Goal: Information Seeking & Learning: Learn about a topic

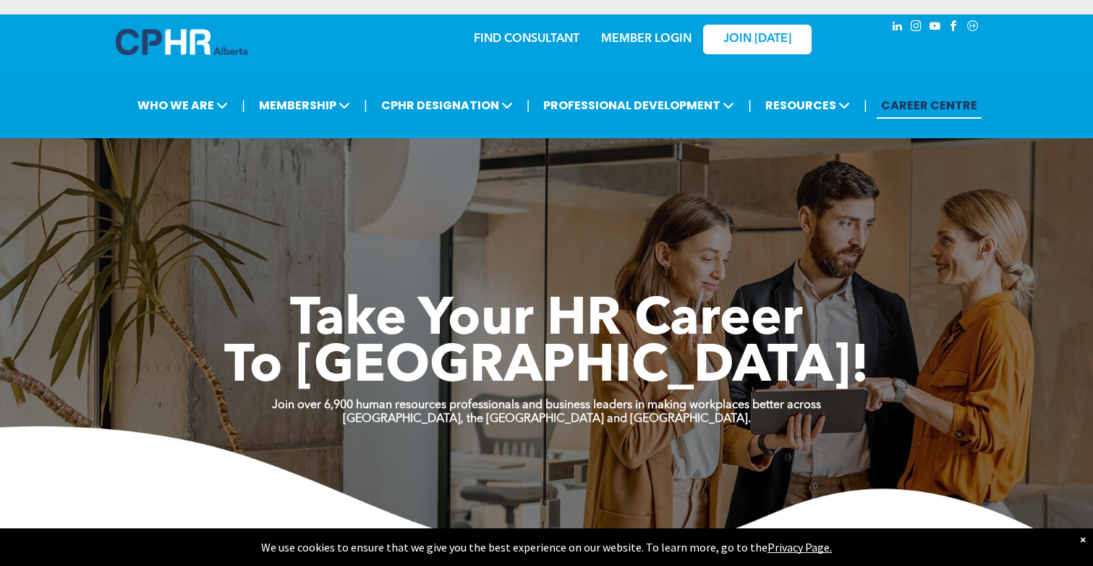
click at [653, 35] on link "MEMBER LOGIN" at bounding box center [646, 39] width 90 height 12
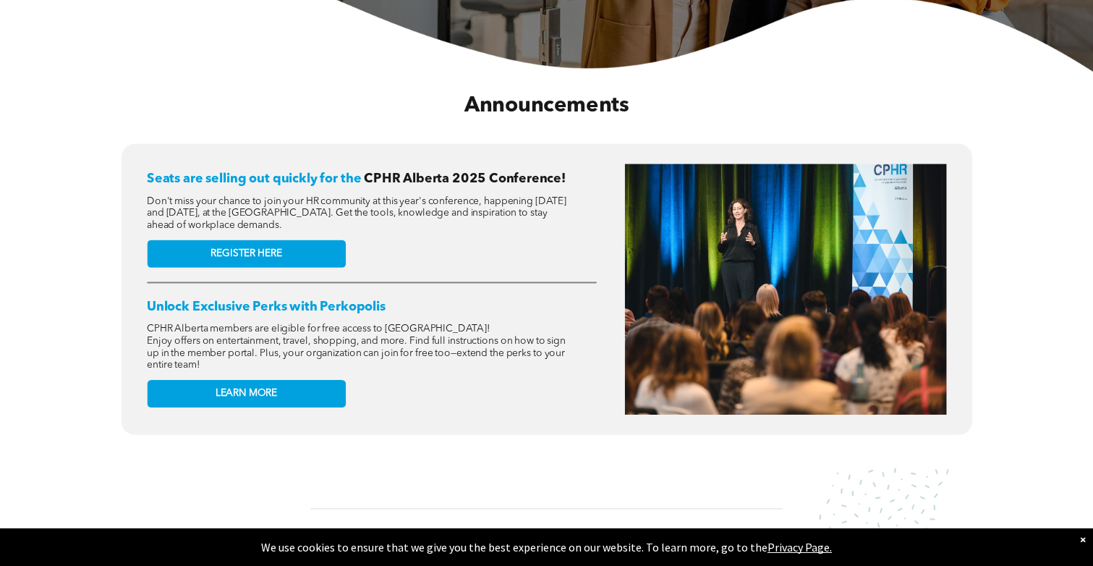
scroll to position [56, 0]
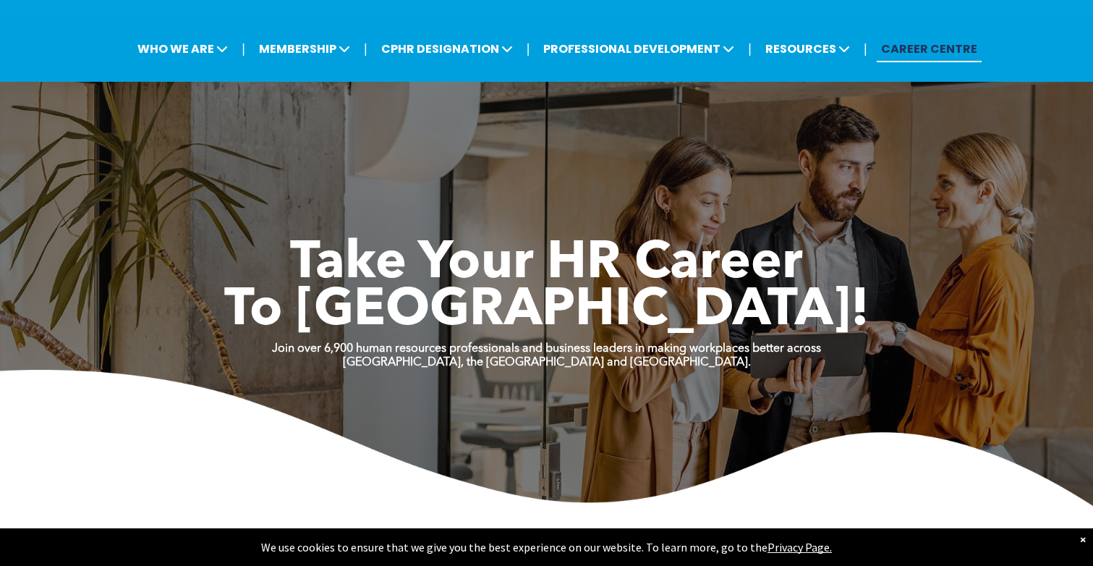
click at [899, 47] on link "CAREER CENTRE" at bounding box center [929, 48] width 105 height 27
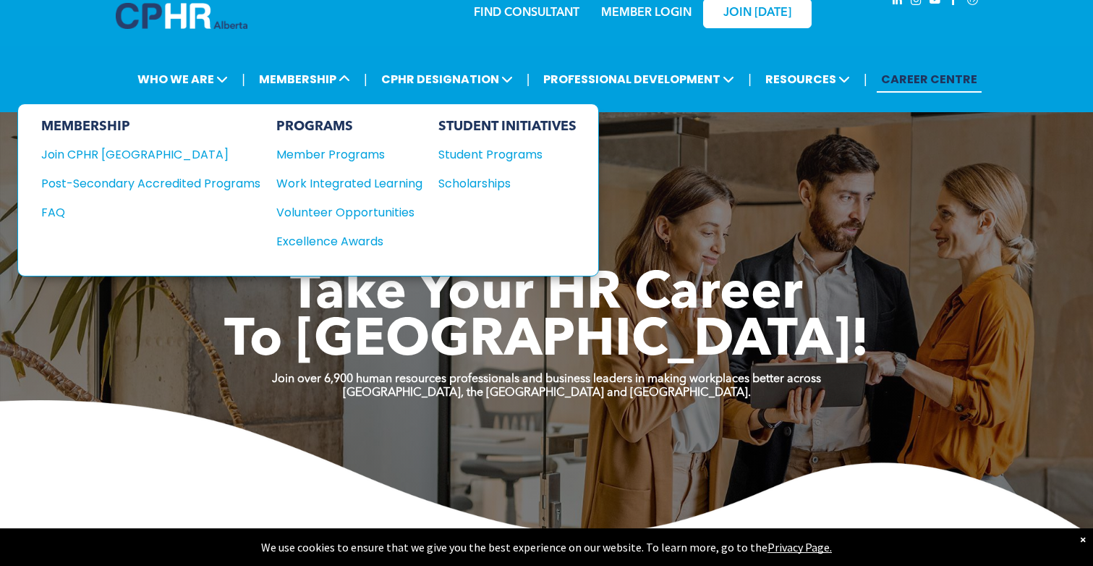
scroll to position [0, 0]
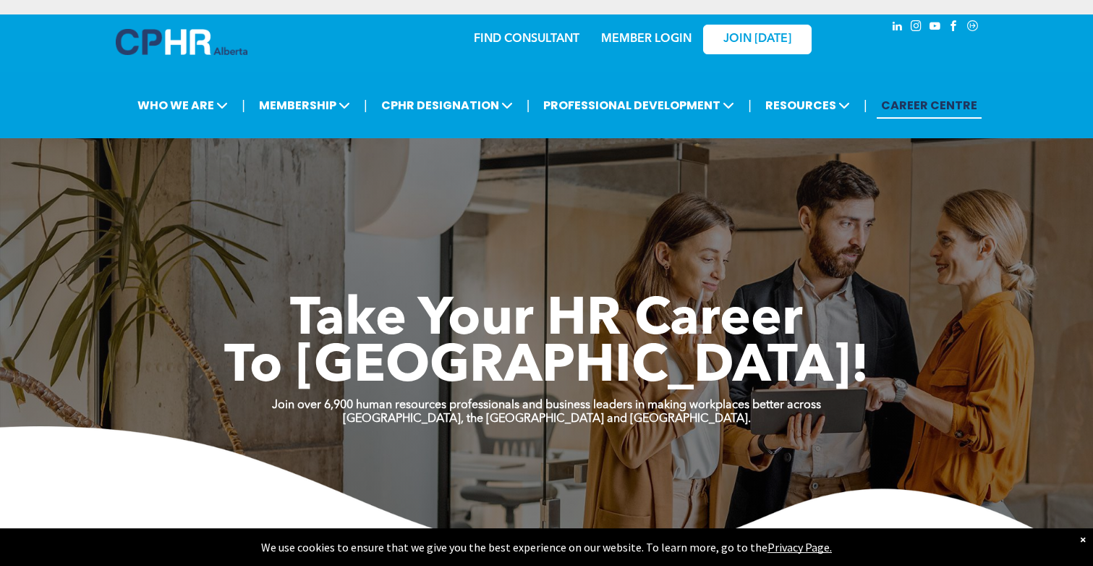
click at [666, 36] on link "MEMBER LOGIN" at bounding box center [646, 39] width 90 height 12
click at [769, 37] on span "JOIN [DATE]" at bounding box center [757, 40] width 68 height 14
click at [787, 313] on span "Take Your HR Career" at bounding box center [546, 320] width 513 height 52
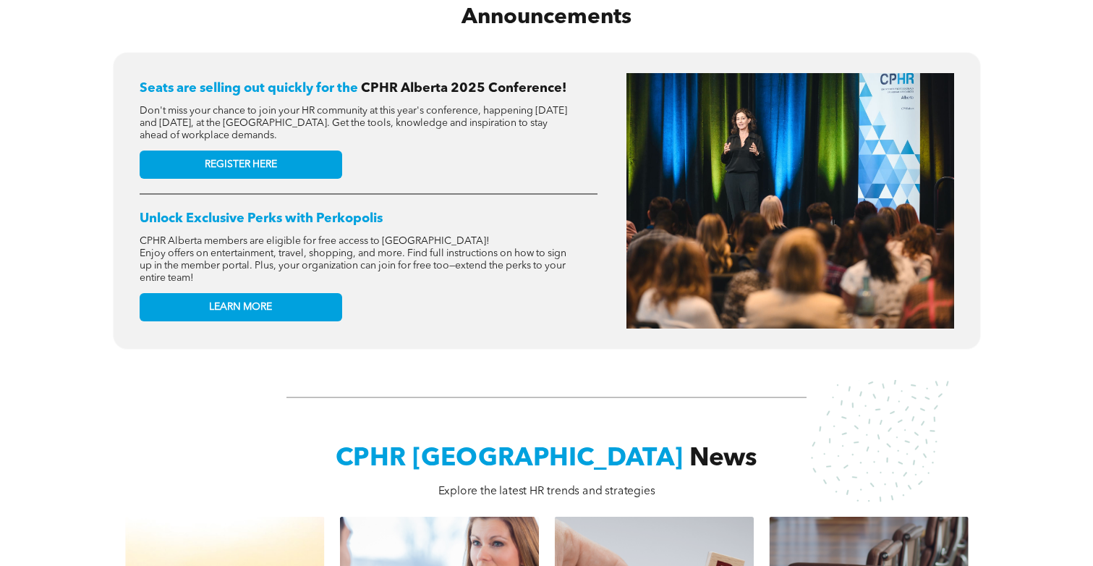
scroll to position [1013, 0]
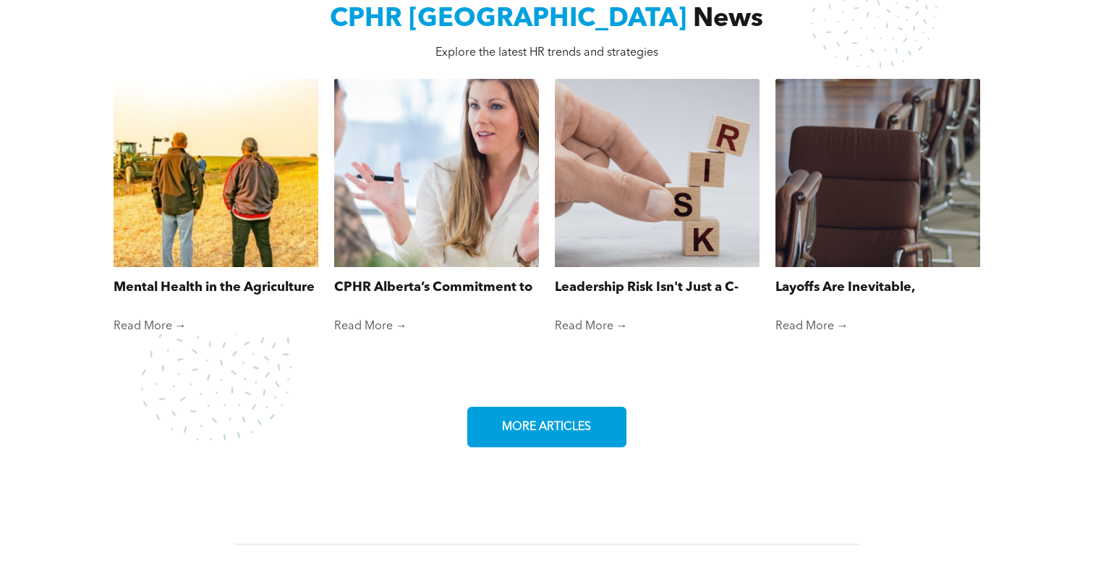
click at [532, 428] on span "MORE ARTICLES" at bounding box center [546, 427] width 99 height 28
